Goal: Information Seeking & Learning: Learn about a topic

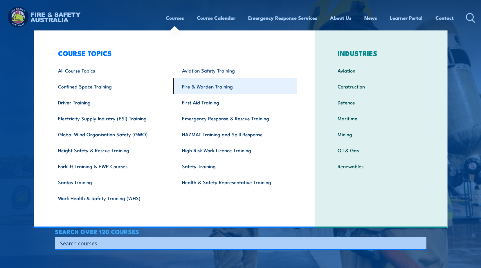
click at [202, 91] on link "Fire & Warden Training" at bounding box center [235, 86] width 124 height 16
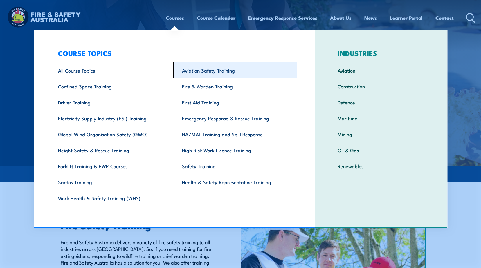
click at [217, 75] on link "Aviation Safety Training" at bounding box center [235, 70] width 124 height 16
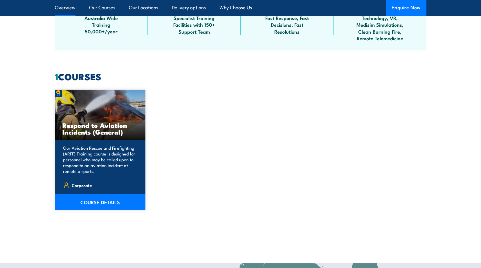
scroll to position [319, 0]
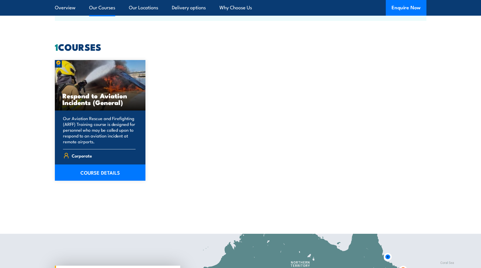
scroll to position [435, 0]
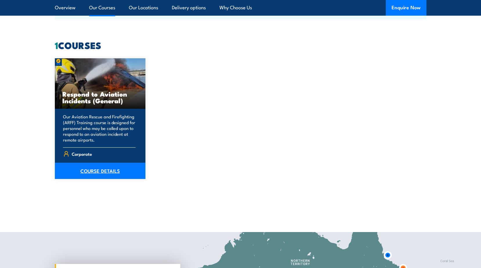
click at [97, 172] on link "COURSE DETAILS" at bounding box center [100, 171] width 91 height 16
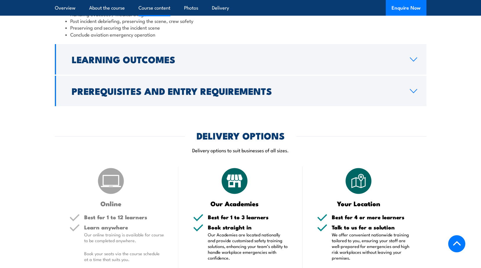
scroll to position [667, 0]
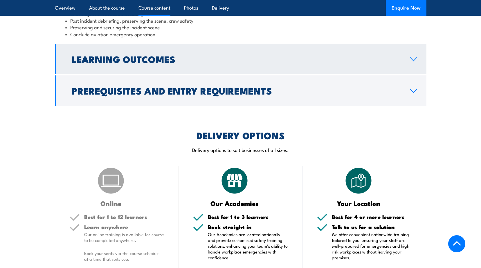
click at [381, 74] on link "Learning Outcomes" at bounding box center [240, 59] width 371 height 30
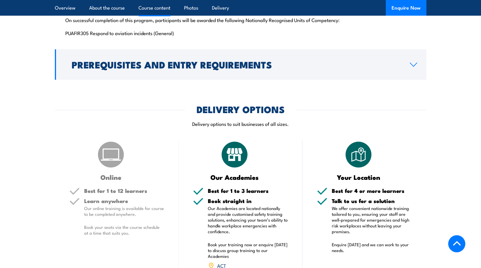
scroll to position [533, 0]
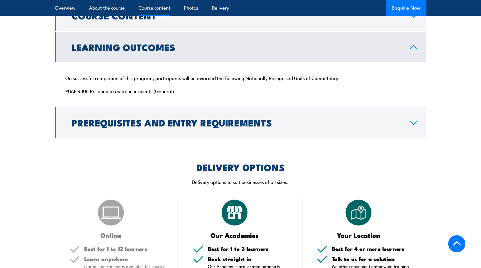
click at [404, 58] on link "Learning Outcomes" at bounding box center [240, 47] width 371 height 30
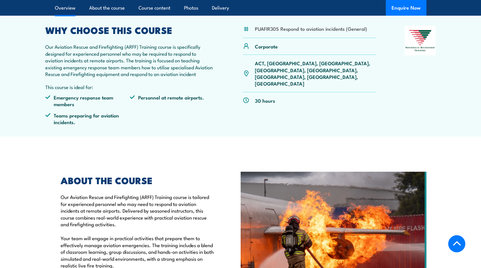
scroll to position [185, 0]
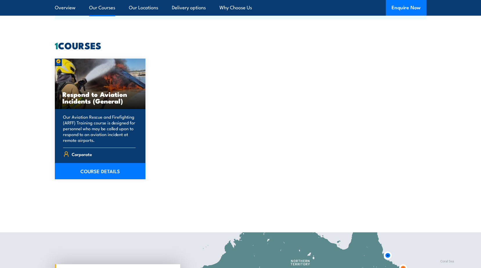
scroll to position [435, 0]
